Goal: Information Seeking & Learning: Understand process/instructions

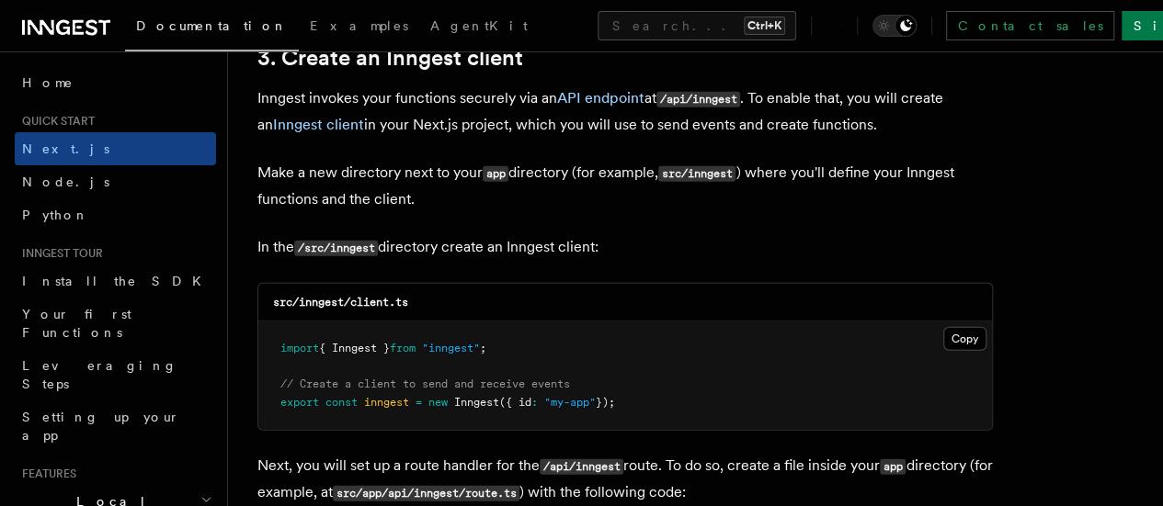
scroll to position [2196, 0]
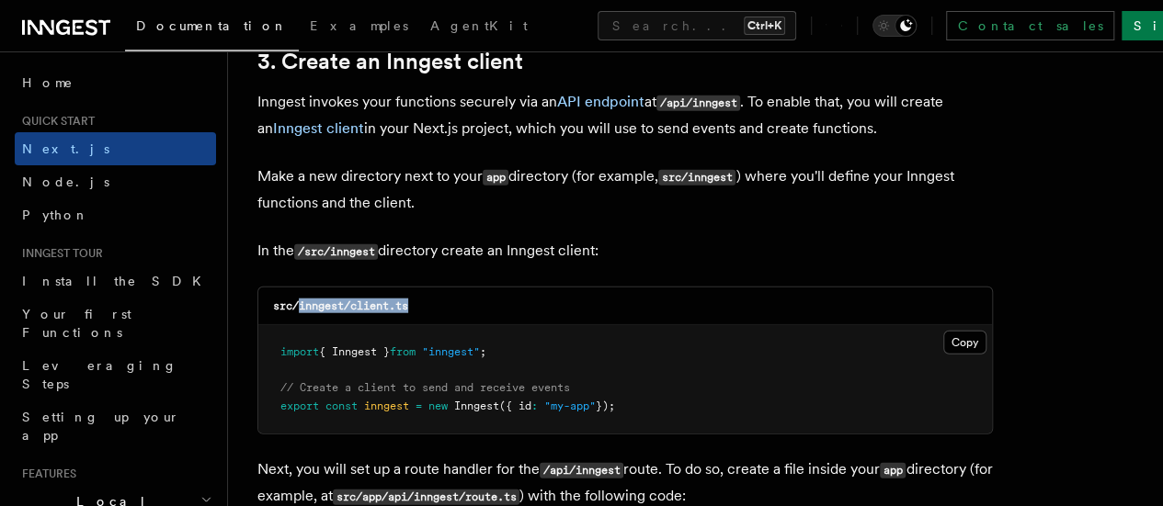
drag, startPoint x: 418, startPoint y: 282, endPoint x: 300, endPoint y: 288, distance: 118.7
click at [300, 288] on div "src/inngest/client.ts" at bounding box center [625, 307] width 734 height 38
copy code "inngest/client.ts"
click at [943, 331] on button "Copy Copied" at bounding box center [964, 343] width 43 height 24
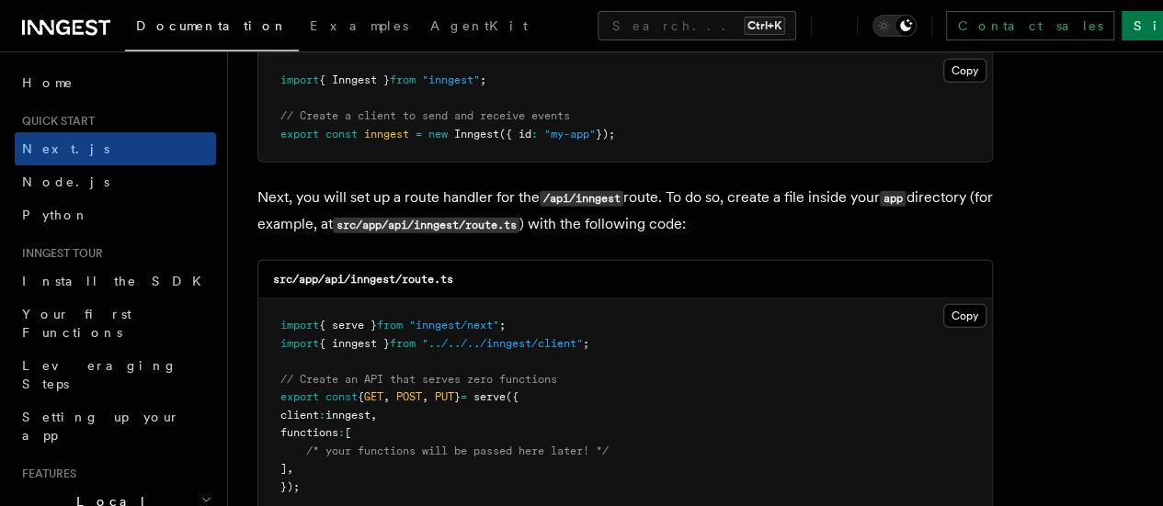
scroll to position [2479, 0]
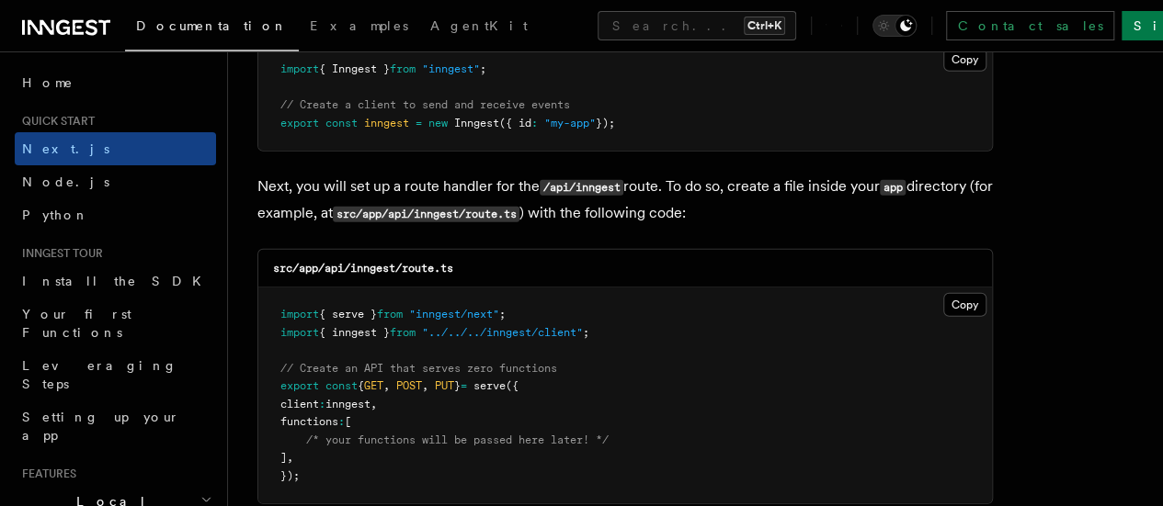
click at [469, 253] on div "src/app/api/inngest/route.ts" at bounding box center [625, 269] width 734 height 38
drag, startPoint x: 469, startPoint y: 253, endPoint x: 332, endPoint y: 254, distance: 137.0
click at [332, 254] on div "src/app/api/inngest/route.ts" at bounding box center [625, 269] width 734 height 38
copy code "api/inngest/route.ts"
click at [574, 250] on div "src/app/api/inngest/route.ts" at bounding box center [625, 269] width 734 height 38
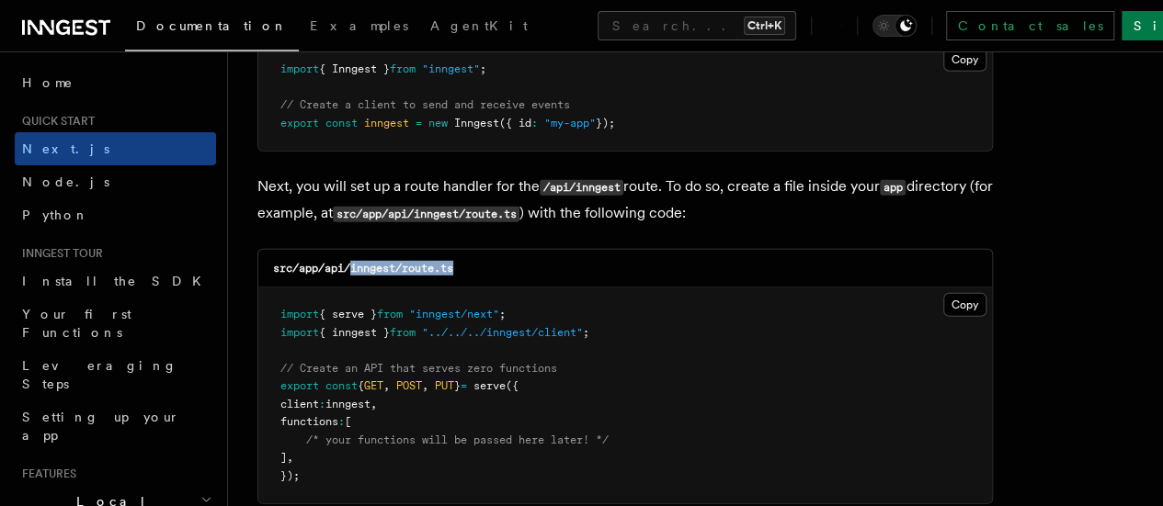
drag, startPoint x: 469, startPoint y: 245, endPoint x: 354, endPoint y: 253, distance: 115.1
click at [354, 253] on div "src/app/api/inngest/route.ts" at bounding box center [625, 269] width 734 height 38
copy code "inngest/route.ts"
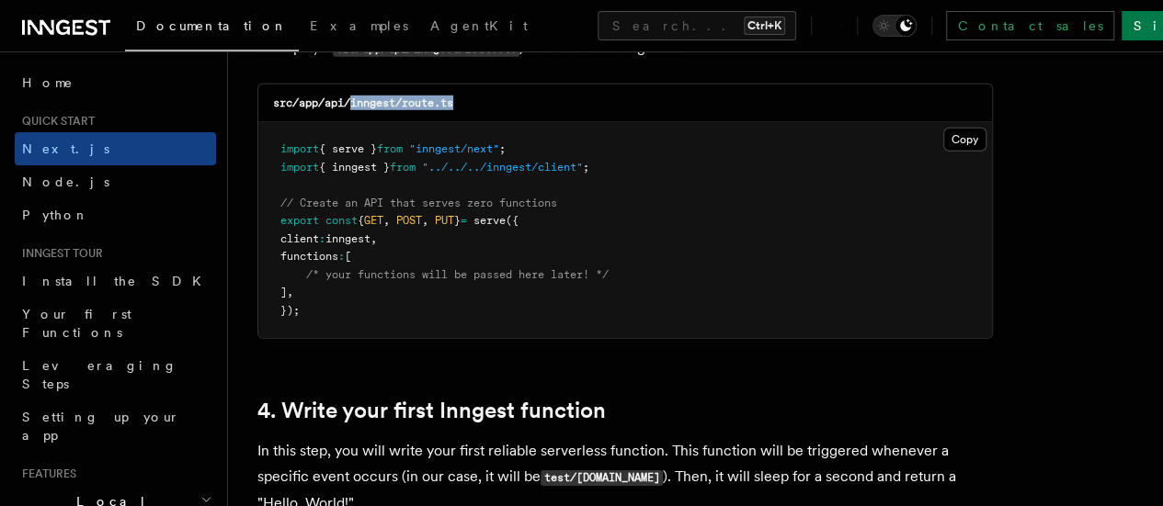
scroll to position [2646, 0]
click at [943, 127] on button "Copy Copied" at bounding box center [964, 139] width 43 height 24
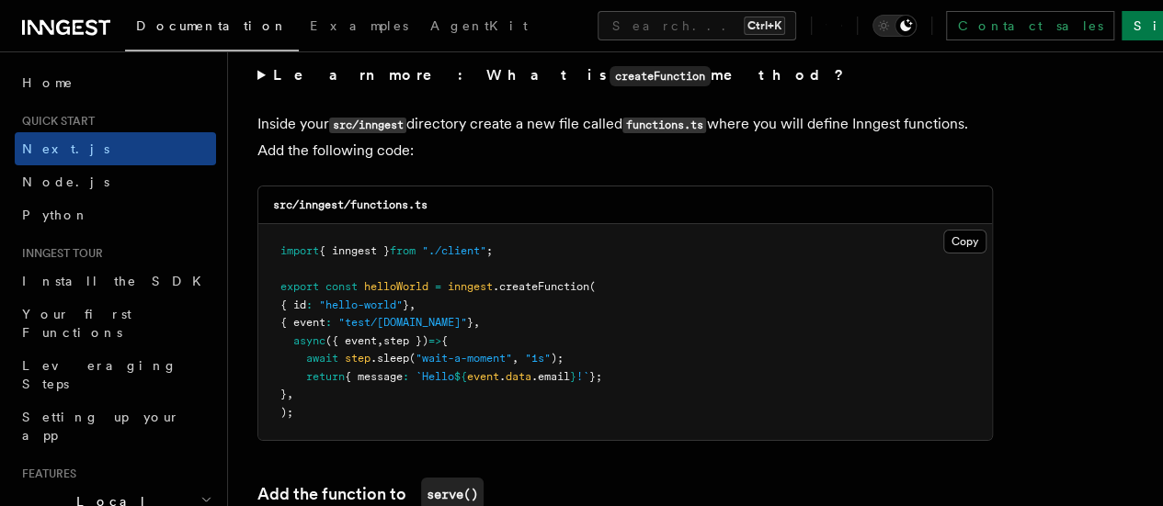
scroll to position [3226, 0]
drag, startPoint x: 439, startPoint y: 188, endPoint x: 351, endPoint y: 192, distance: 88.4
click at [351, 192] on div "src/inngest/functions.ts" at bounding box center [625, 205] width 734 height 38
copy code "functions.ts"
click at [943, 229] on button "Copy Copied" at bounding box center [964, 241] width 43 height 24
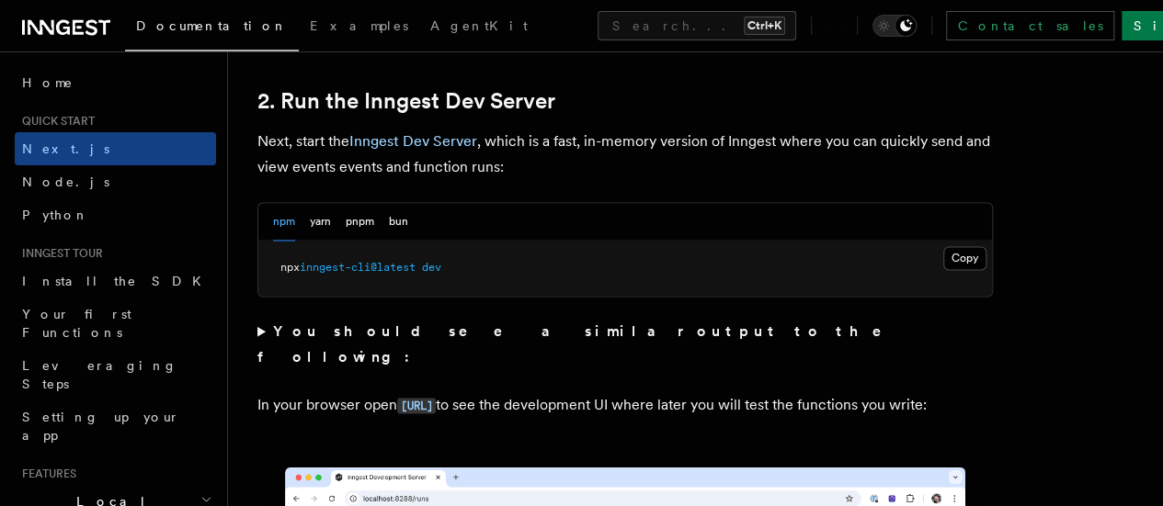
scroll to position [1275, 0]
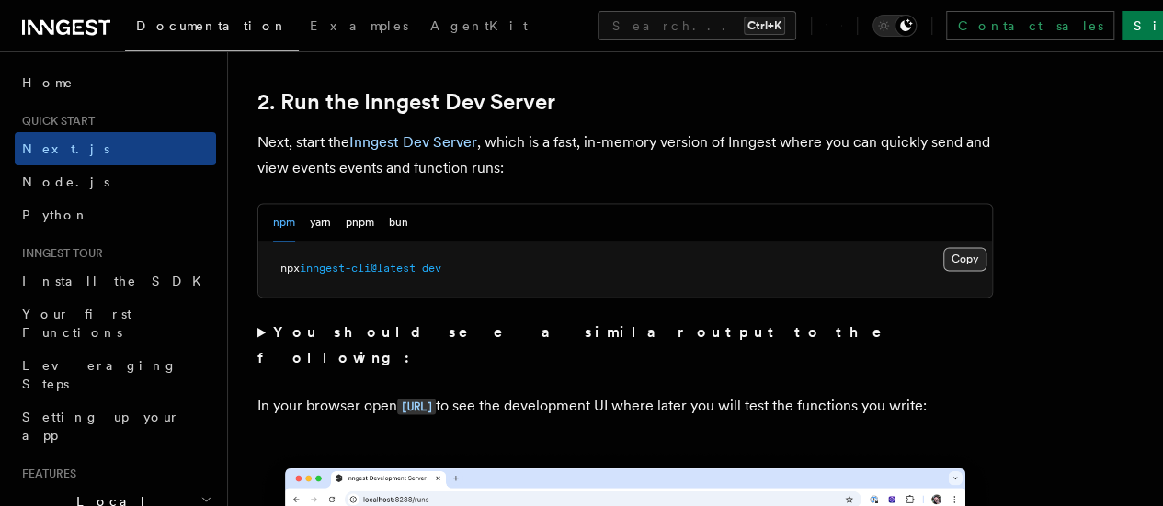
click at [943, 271] on button "Copy Copied" at bounding box center [964, 259] width 43 height 24
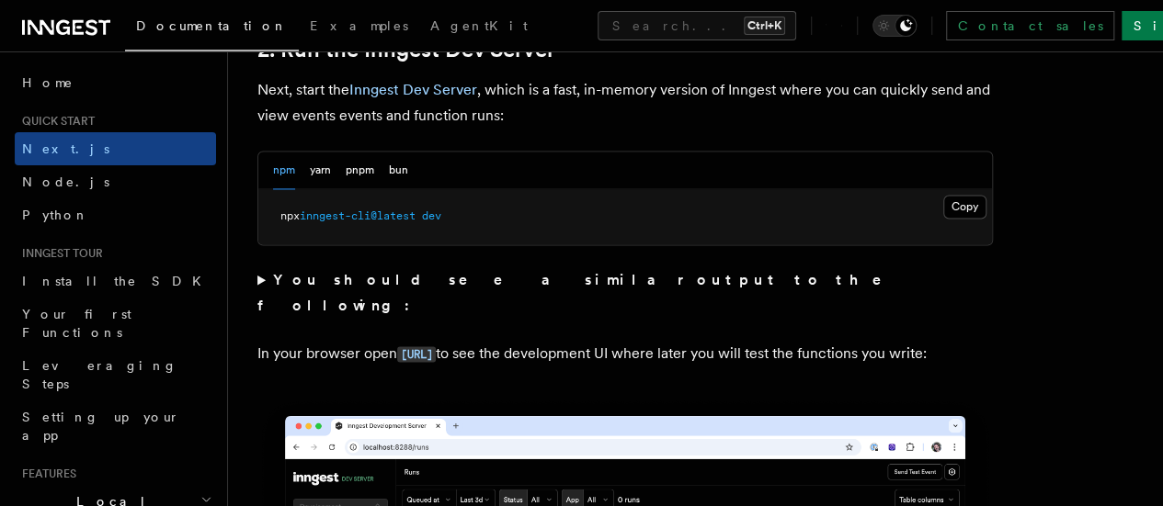
scroll to position [1326, 0]
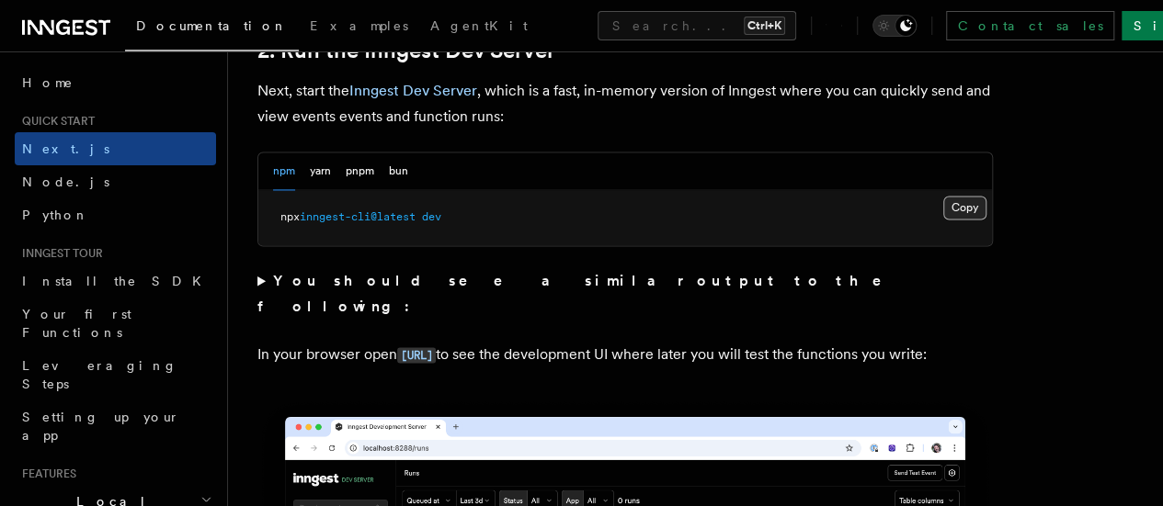
click at [943, 220] on button "Copy Copied" at bounding box center [964, 208] width 43 height 24
